Goal: Information Seeking & Learning: Learn about a topic

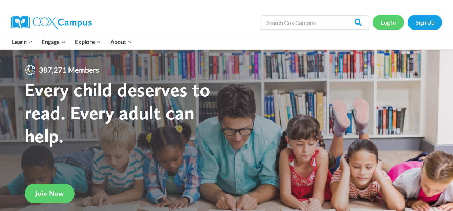
click at [391, 20] on link "Log In" at bounding box center [388, 22] width 31 height 15
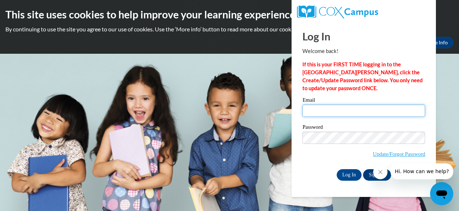
click at [361, 110] on input "Email" at bounding box center [363, 111] width 123 height 12
type input "cali683@yahoo.com"
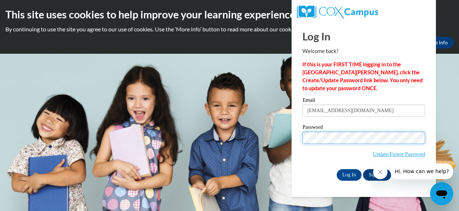
click at [336, 169] on input "Log In" at bounding box center [348, 175] width 25 height 12
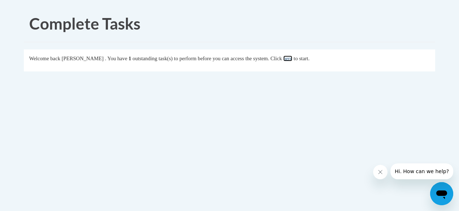
click at [283, 61] on link "here" at bounding box center [287, 59] width 9 height 6
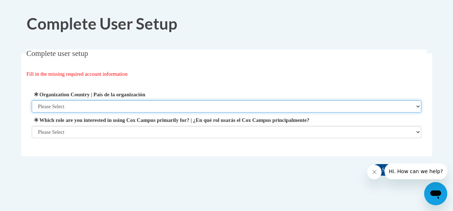
select select "ad49bcad-a171-4b2e-b99c-48b446064914"
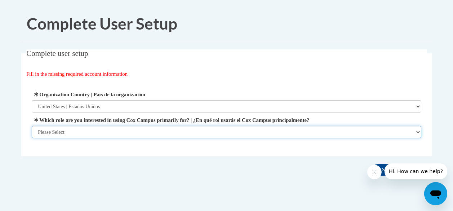
select select "fbf2d438-af2f-41f8-98f1-81c410e29de3"
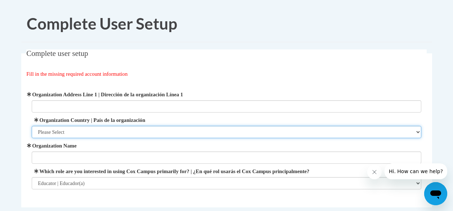
select select "ad49bcad-a171-4b2e-b99c-48b446064914"
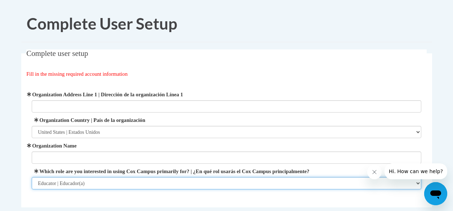
select select "3271ce3a-a928-4b91-bcec-7d68f79f4f34"
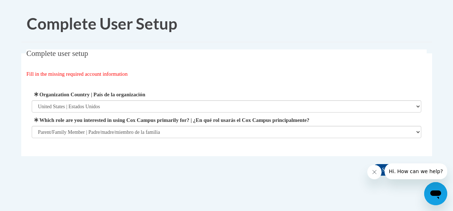
click at [163, 171] on div "Complete user setup Fill in the missing required account information User Profi…" at bounding box center [227, 113] width 422 height 129
click at [377, 173] on icon "Close message from company" at bounding box center [374, 172] width 6 height 6
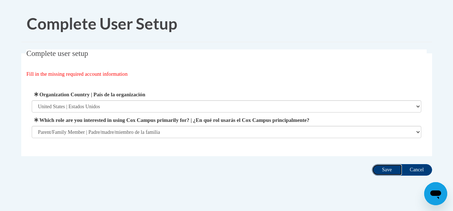
click at [385, 172] on input "Save" at bounding box center [387, 170] width 30 height 12
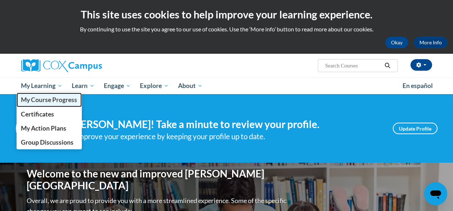
click at [58, 100] on span "My Course Progress" at bounding box center [49, 100] width 56 height 8
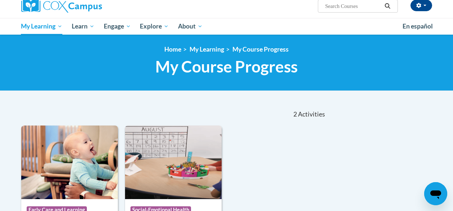
scroll to position [58, 0]
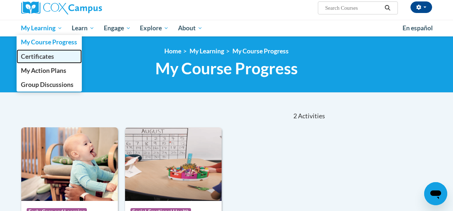
click at [38, 56] on span "Certificates" at bounding box center [37, 57] width 33 height 8
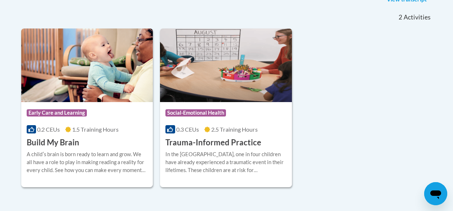
scroll to position [171, 0]
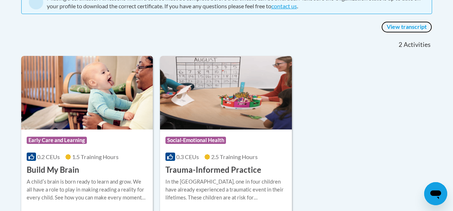
click at [397, 27] on link "View transcript" at bounding box center [407, 27] width 51 height 12
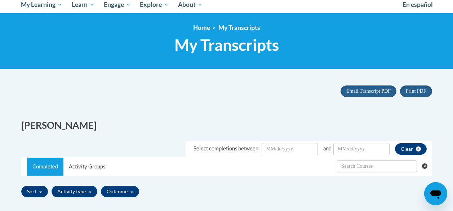
scroll to position [56, 0]
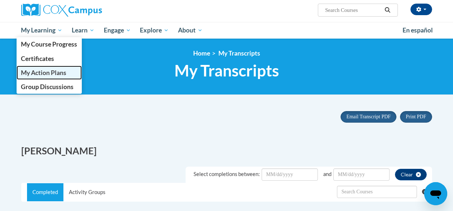
click at [46, 74] on span "My Action Plans" at bounding box center [43, 73] width 45 height 8
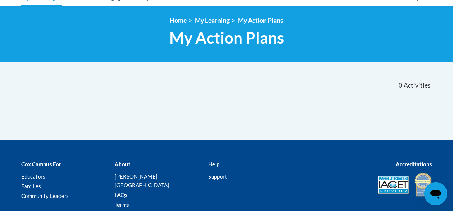
scroll to position [107, 0]
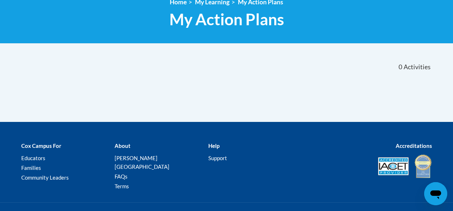
click at [452, 87] on body "This site uses cookies to help improve your learning experience. By continuing …" at bounding box center [226, 71] width 453 height 356
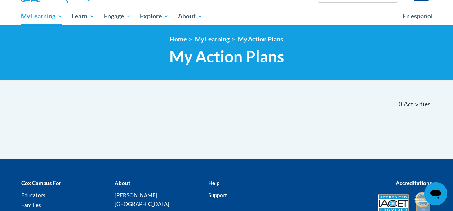
scroll to position [37, 0]
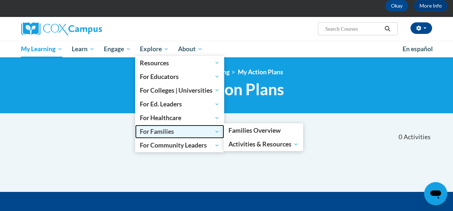
click at [220, 131] on span "For Families" at bounding box center [180, 131] width 80 height 9
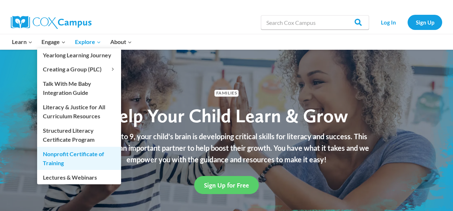
click at [74, 159] on link "Nonprofit Certificate of Training" at bounding box center [79, 158] width 84 height 23
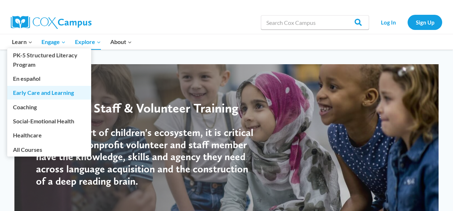
click at [53, 95] on link "Early Care and Learning" at bounding box center [49, 93] width 84 height 14
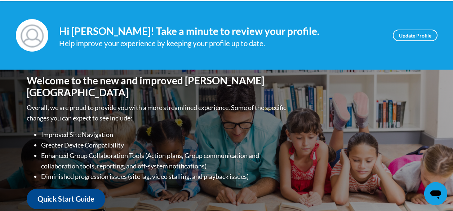
scroll to position [112, 0]
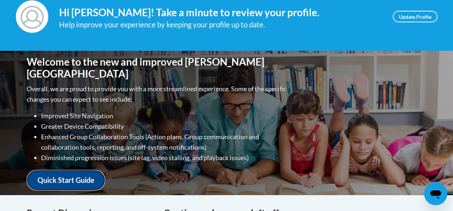
click at [75, 175] on link "Quick Start Guide" at bounding box center [66, 180] width 79 height 21
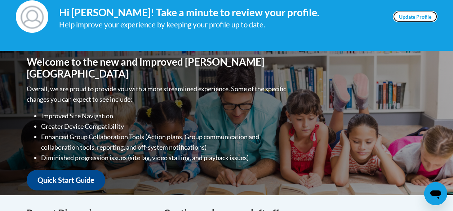
click at [410, 16] on link "Update Profile" at bounding box center [415, 17] width 45 height 12
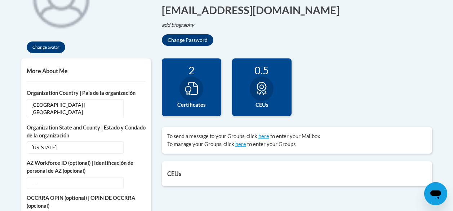
scroll to position [217, 0]
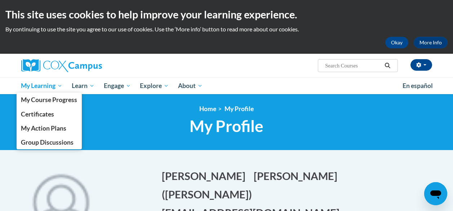
scroll to position [0, 0]
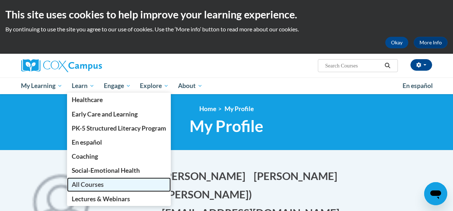
click at [108, 184] on link "All Courses" at bounding box center [119, 184] width 104 height 14
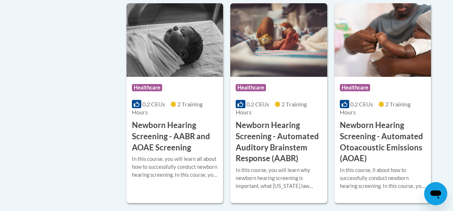
scroll to position [1433, 0]
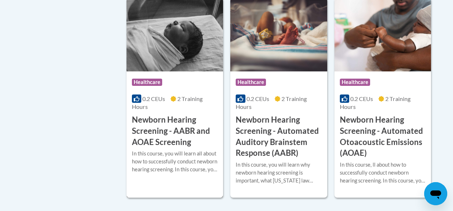
click at [186, 129] on h3 "Newborn Hearing Screening - AABR and AOAE Screening" at bounding box center [175, 130] width 86 height 33
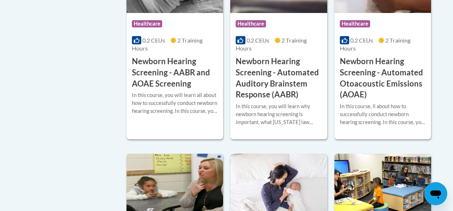
scroll to position [1487, 0]
